Goal: Check status

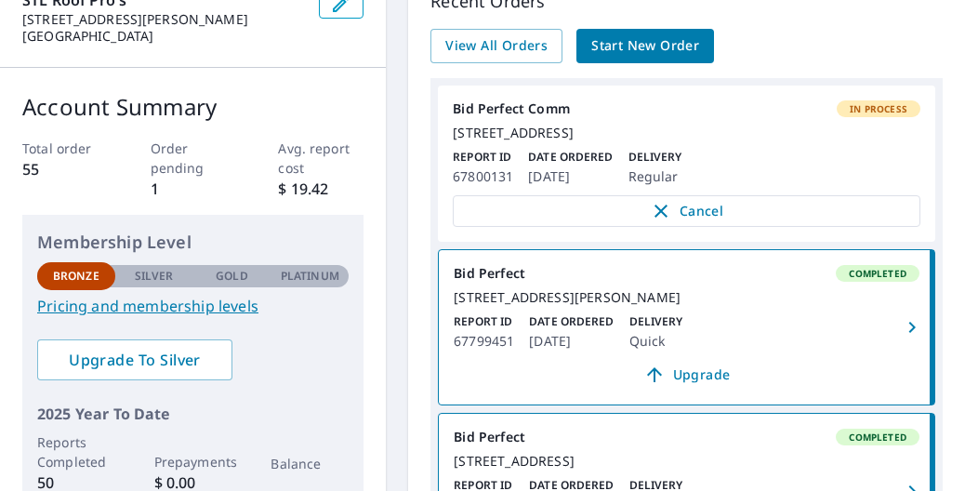
scroll to position [93, 0]
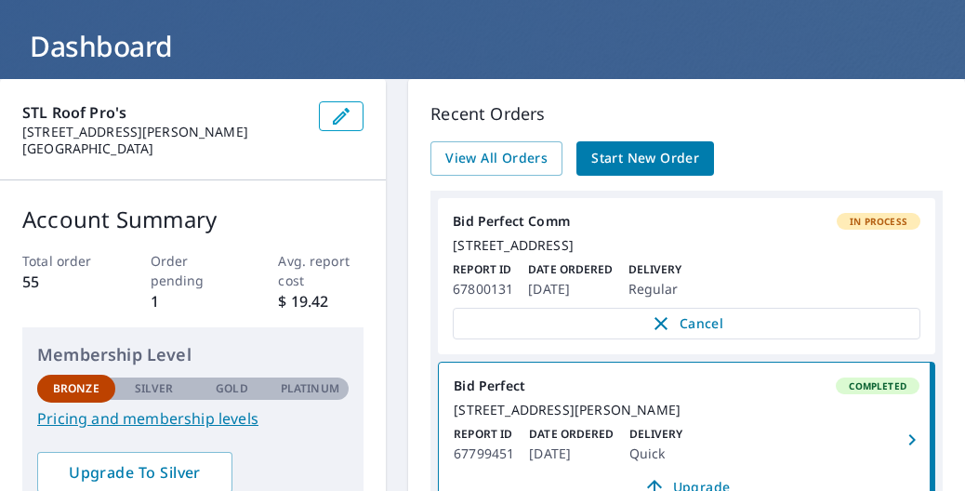
click at [713, 238] on div "[STREET_ADDRESS]" at bounding box center [687, 245] width 468 height 17
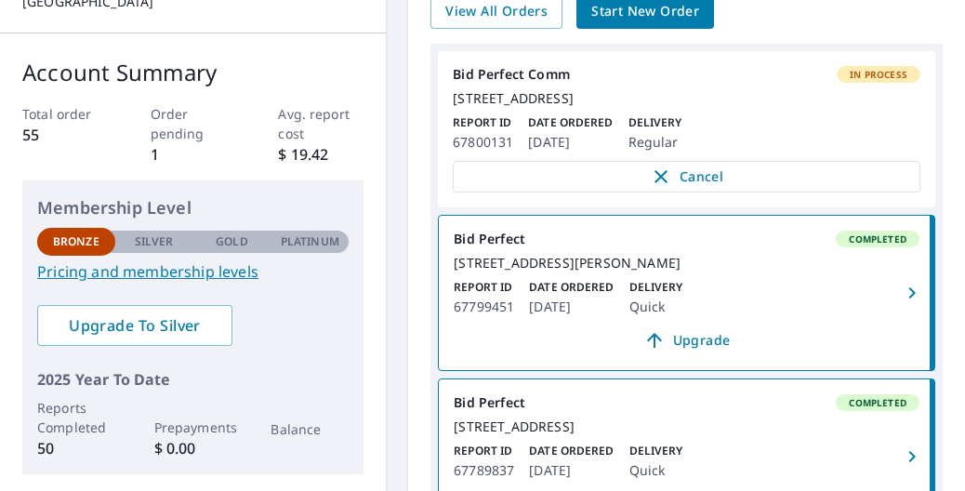
scroll to position [93, 0]
